Goal: Transaction & Acquisition: Purchase product/service

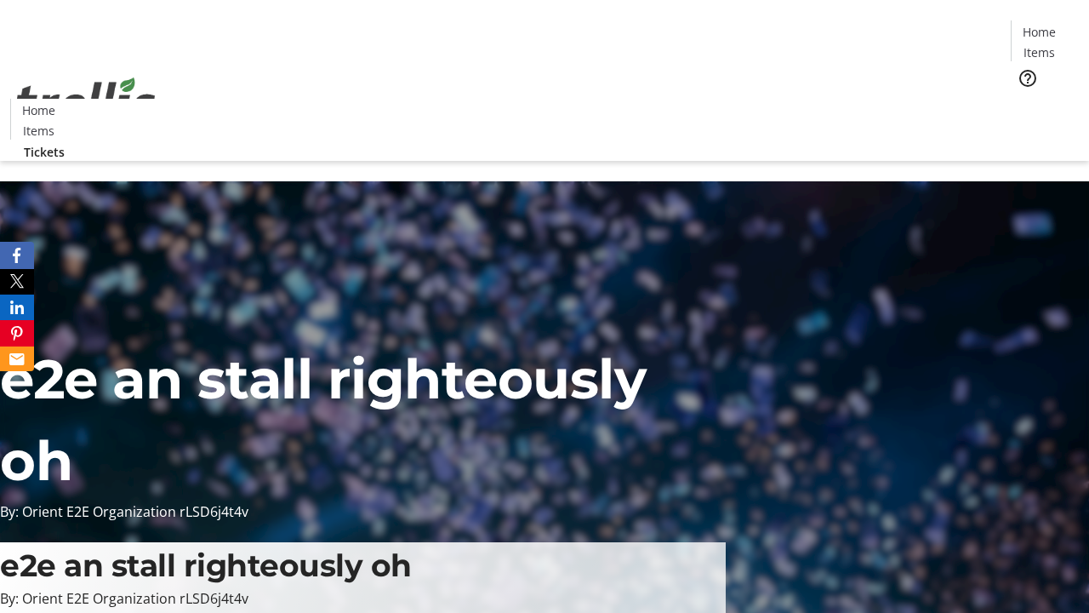
click at [1024, 99] on span "Tickets" at bounding box center [1044, 108] width 41 height 18
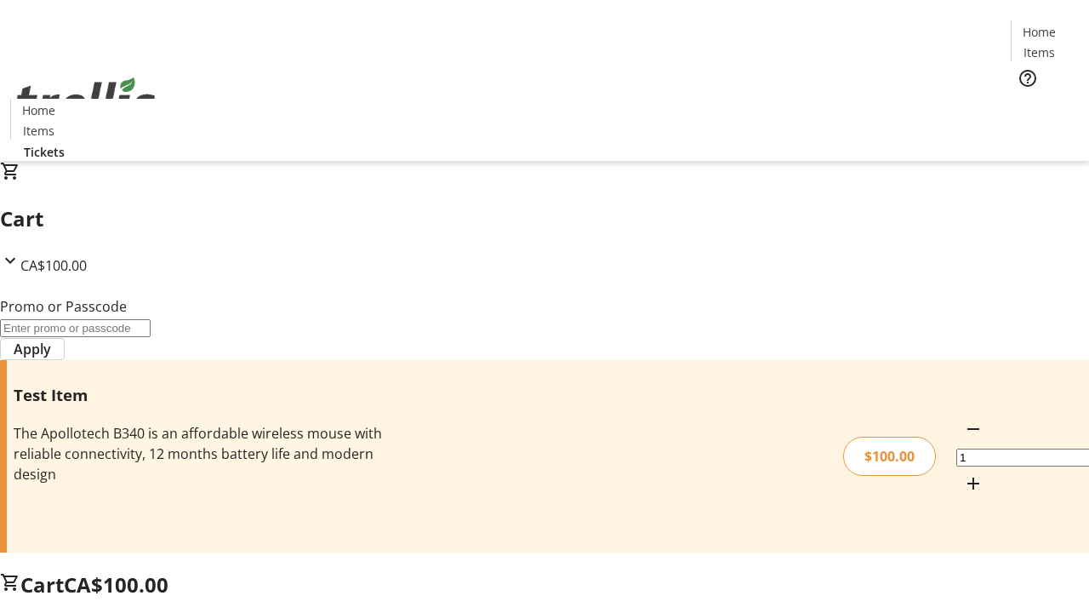
type input "PERCENT"
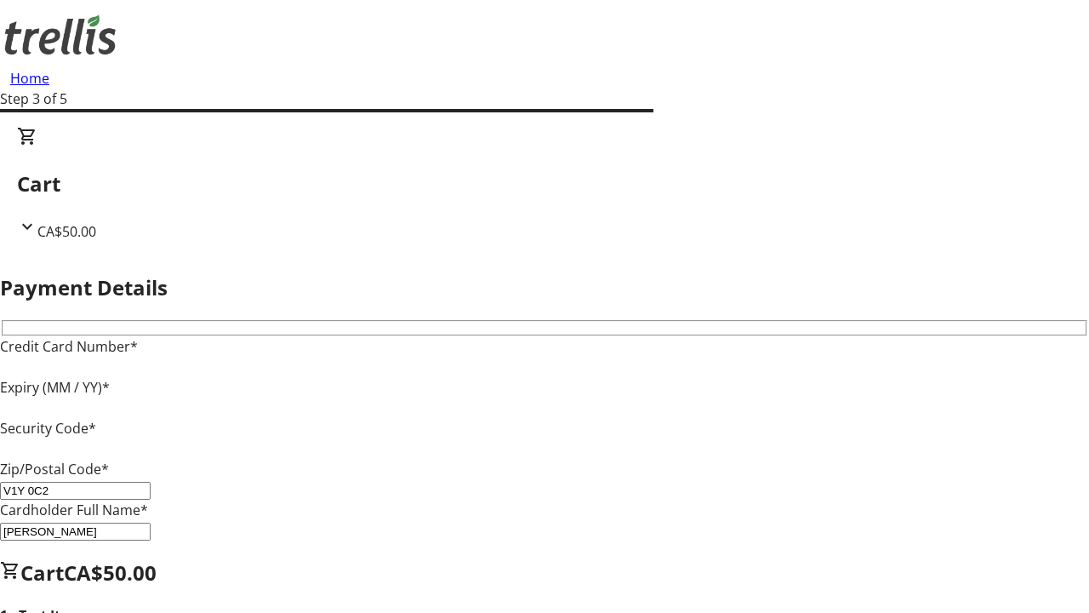
type input "V1Y 0C2"
